Goal: Check status: Check status

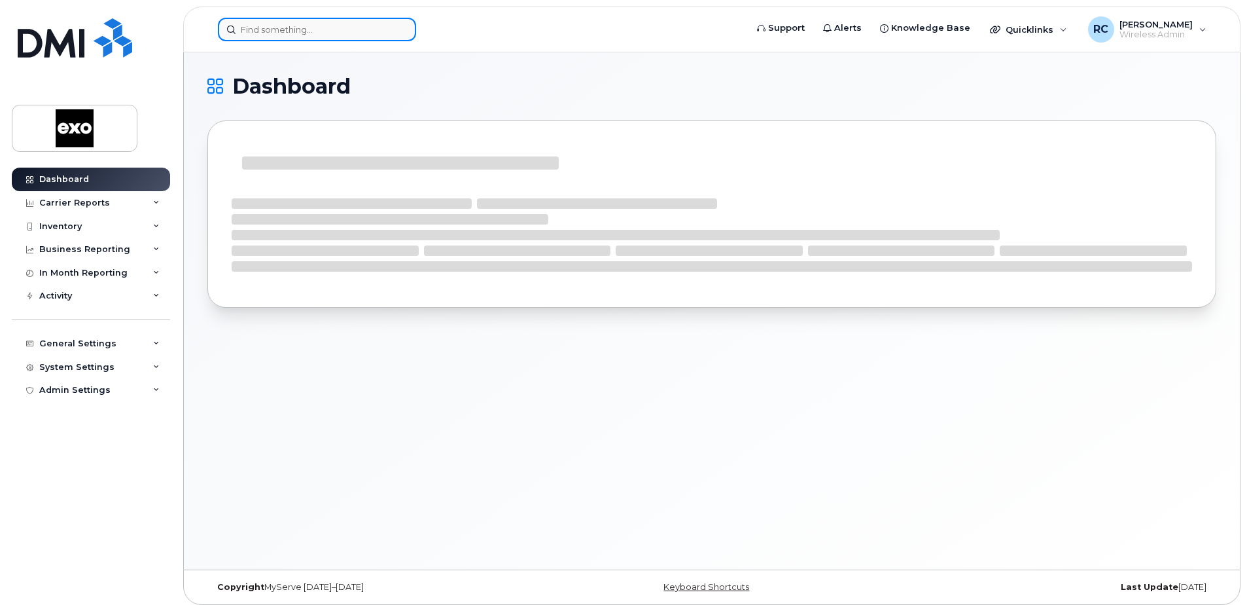
click at [285, 29] on input at bounding box center [317, 30] width 198 height 24
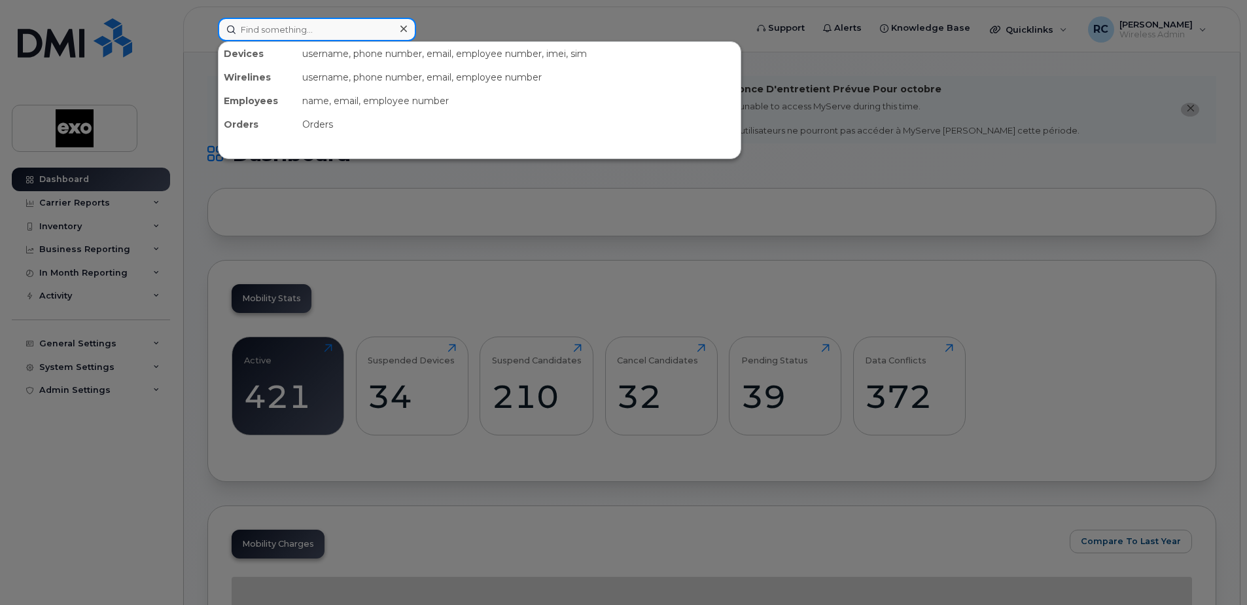
paste input "[PHONE_NUMBER]"
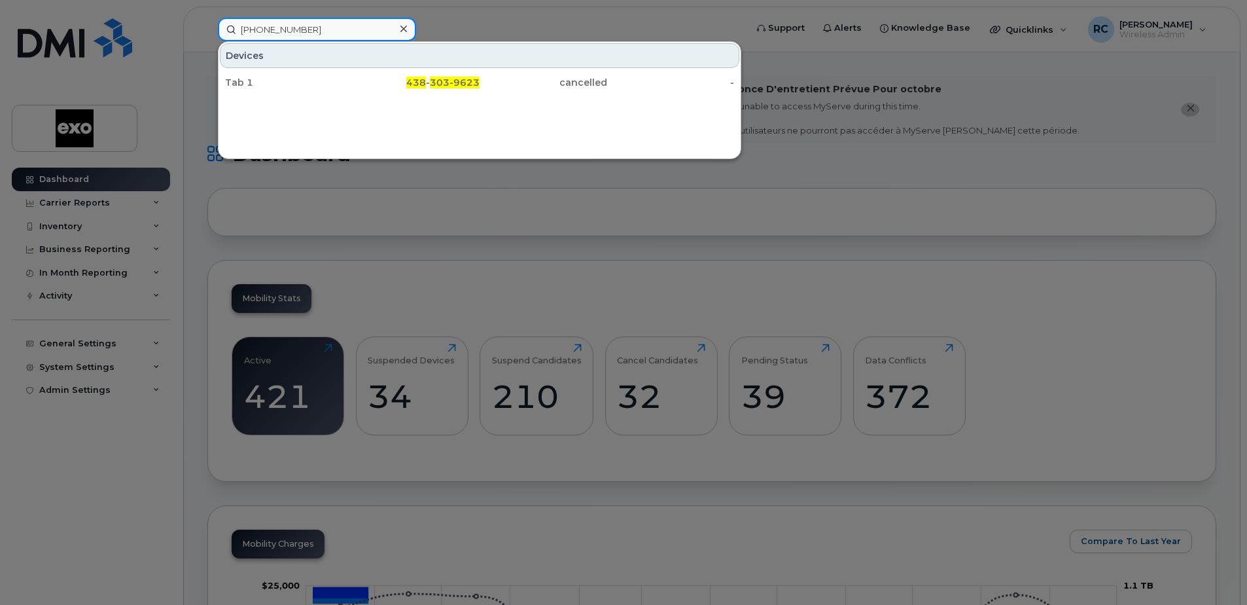
type input "[PHONE_NUMBER]"
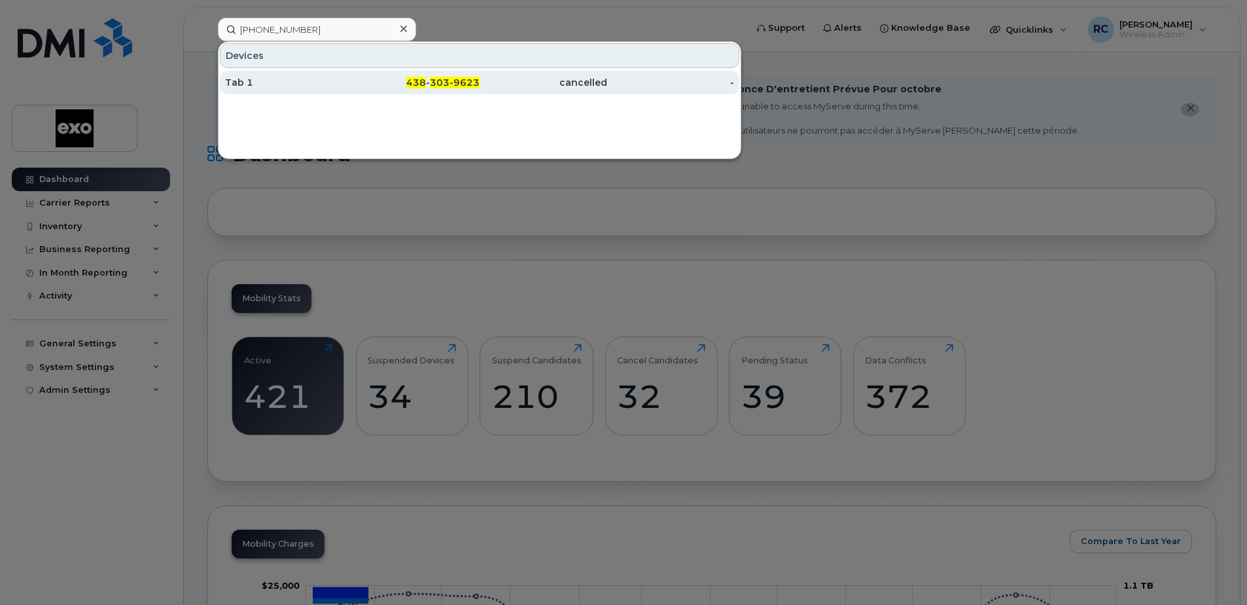
click at [260, 78] on div "Tab 1" at bounding box center [289, 82] width 128 height 13
